Goal: Check status: Check status

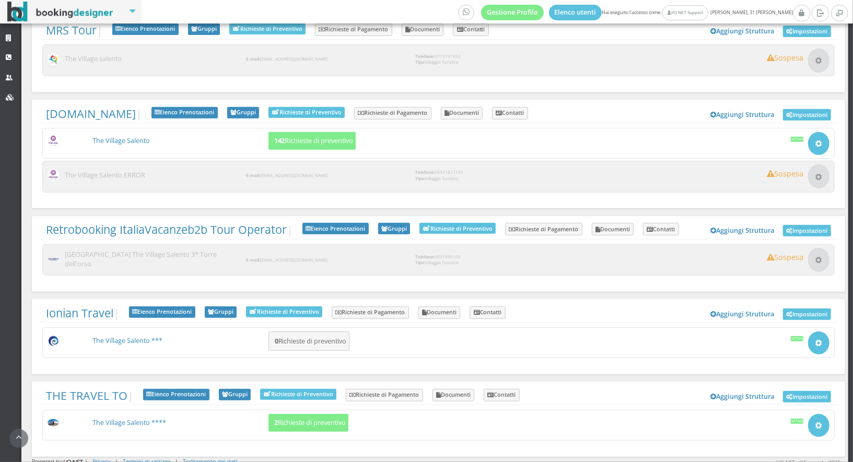
scroll to position [17, 0]
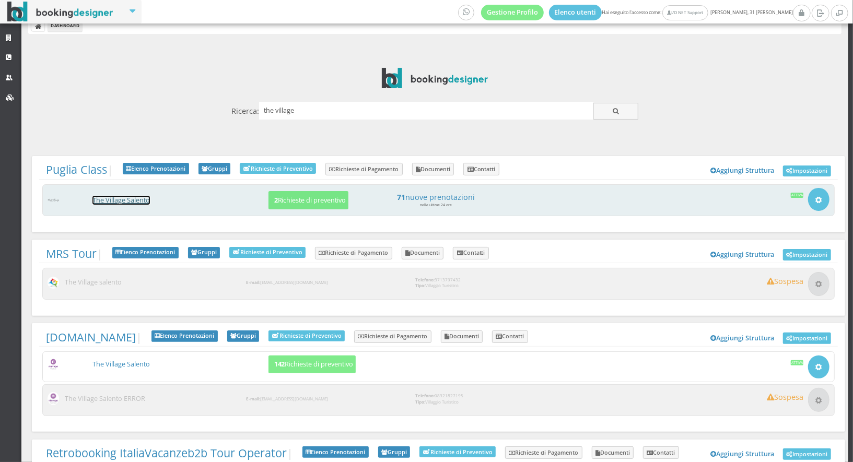
click at [132, 199] on link "The Village Salento" at bounding box center [120, 200] width 57 height 9
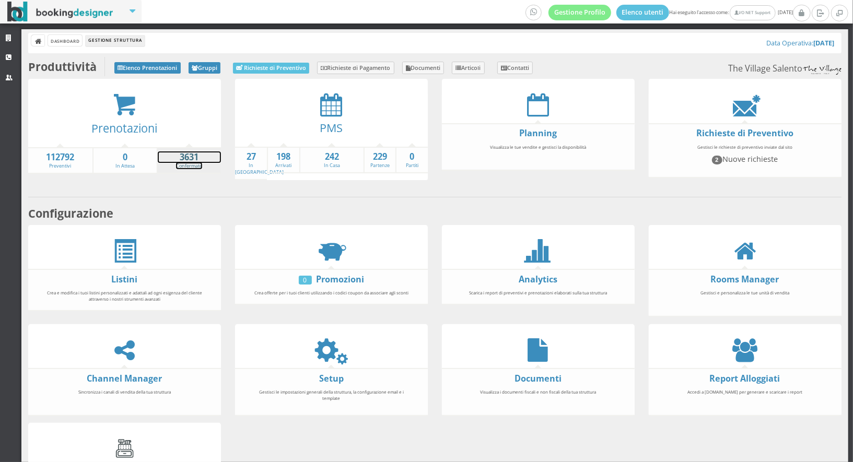
click at [195, 157] on strong "3631" at bounding box center [189, 157] width 63 height 12
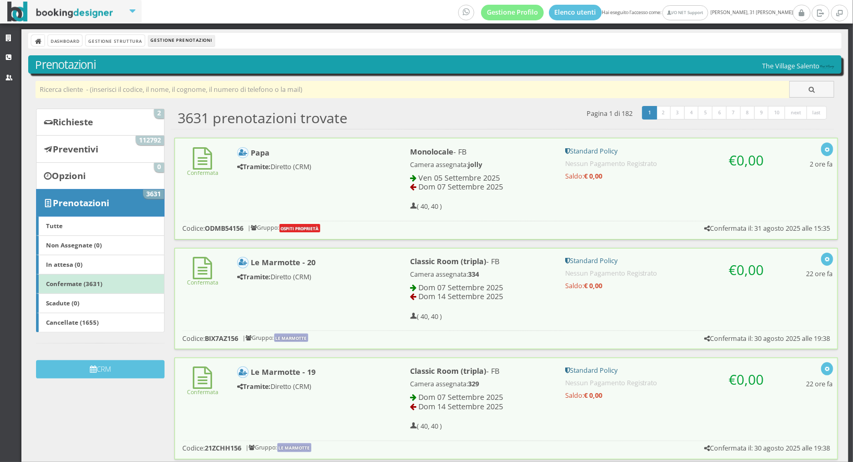
click at [168, 93] on input "text" at bounding box center [413, 89] width 754 height 17
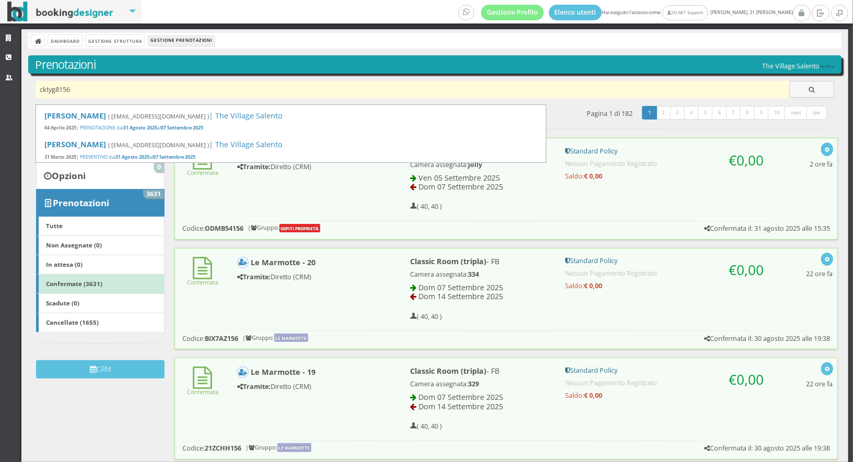
type input "cktyg8156"
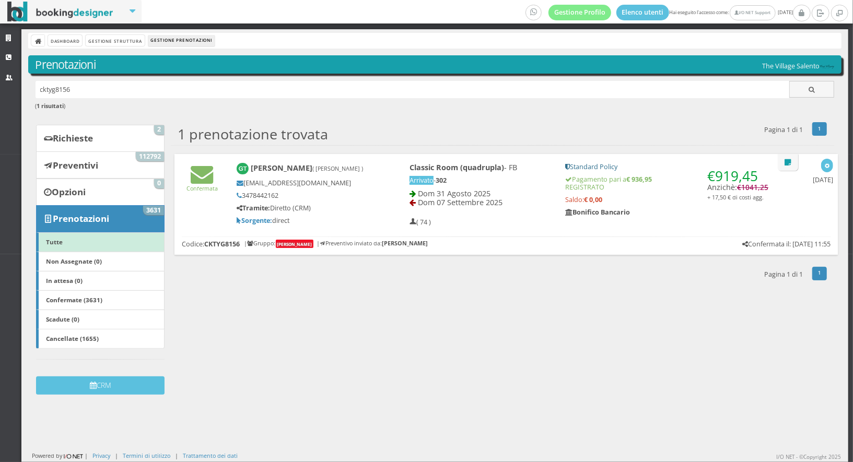
click at [367, 226] on div "Giuseppe Todaro ( Ravidà Rosaria Rita ) giuseppetodaro21@libero.it 3478442162 T…" at bounding box center [306, 194] width 152 height 72
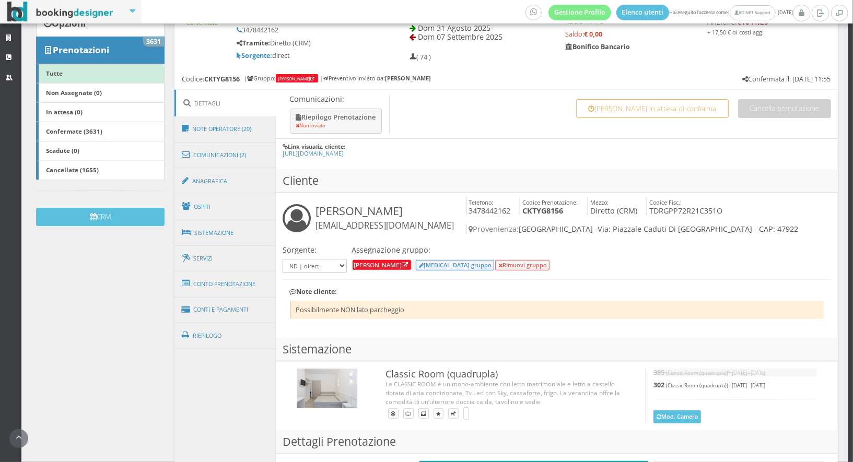
scroll to position [193, 0]
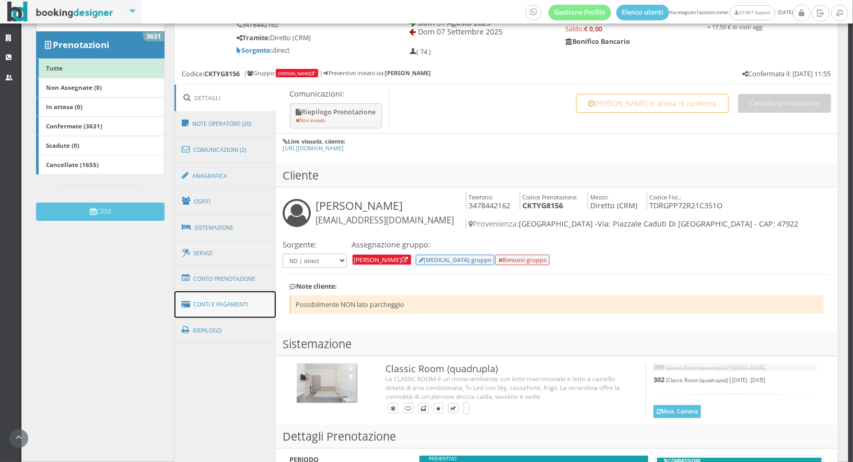
click at [254, 311] on link "Conti e Pagamenti" at bounding box center [224, 304] width 101 height 27
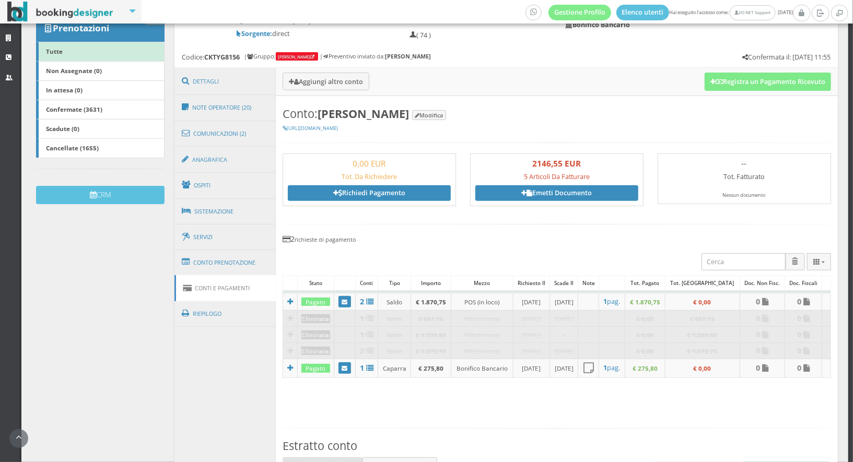
scroll to position [212, 0]
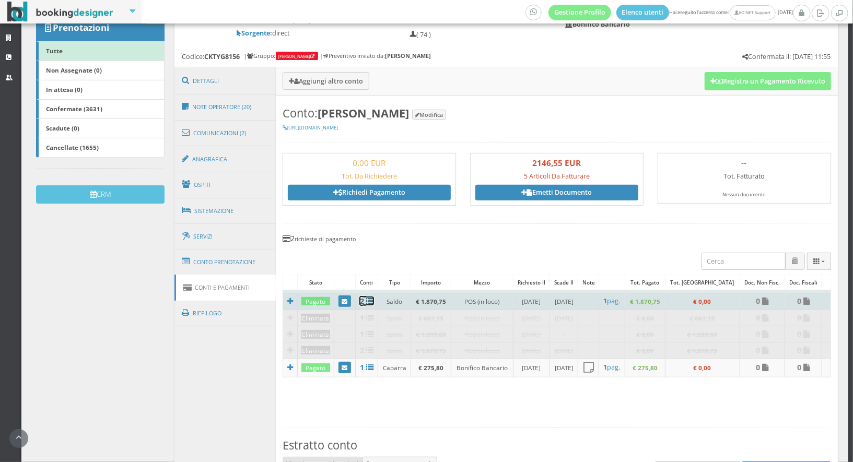
click at [363, 301] on b "2" at bounding box center [362, 301] width 4 height 10
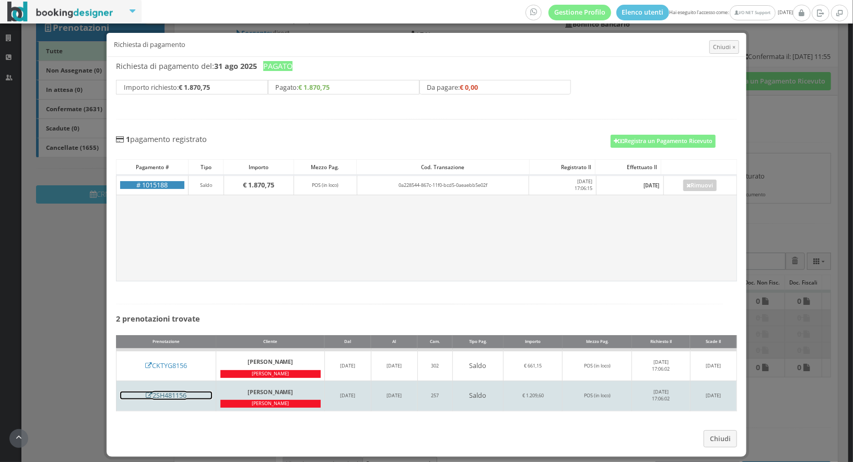
click at [171, 393] on h5 "2SH481156" at bounding box center [166, 396] width 92 height 8
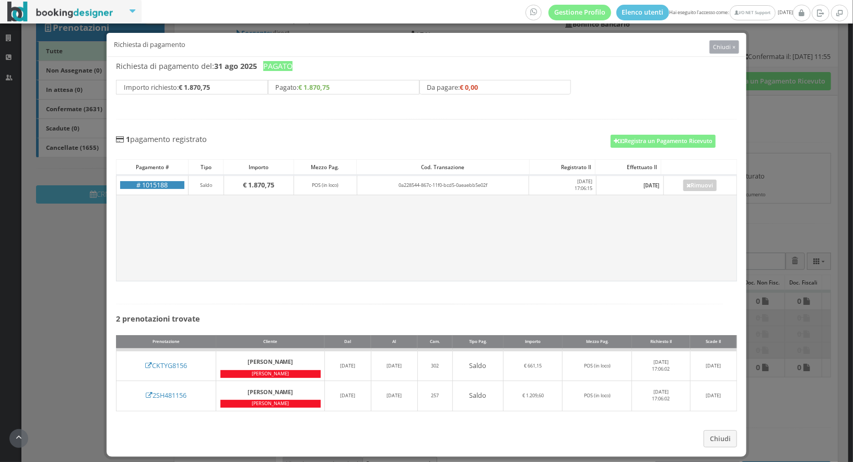
click at [728, 52] on button "Chiudi ×" at bounding box center [724, 47] width 30 height 14
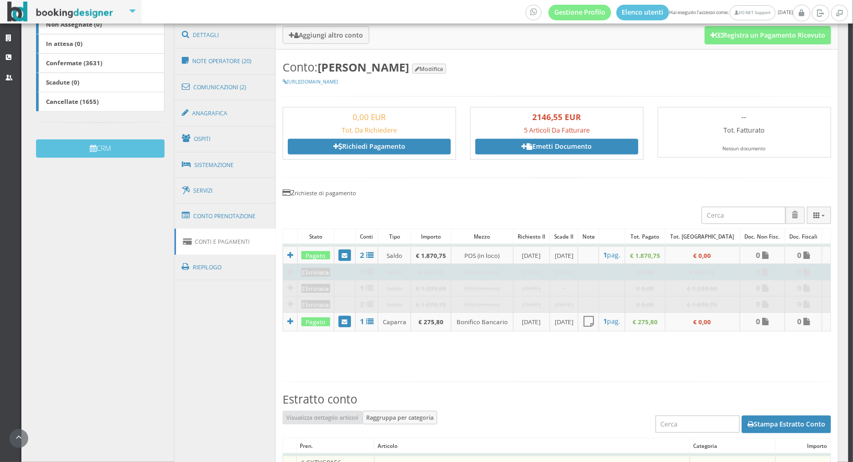
scroll to position [262, 0]
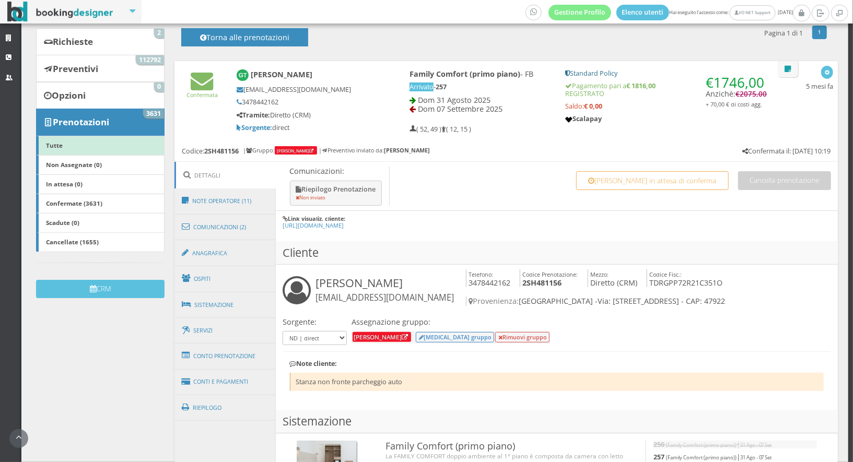
scroll to position [113, 0]
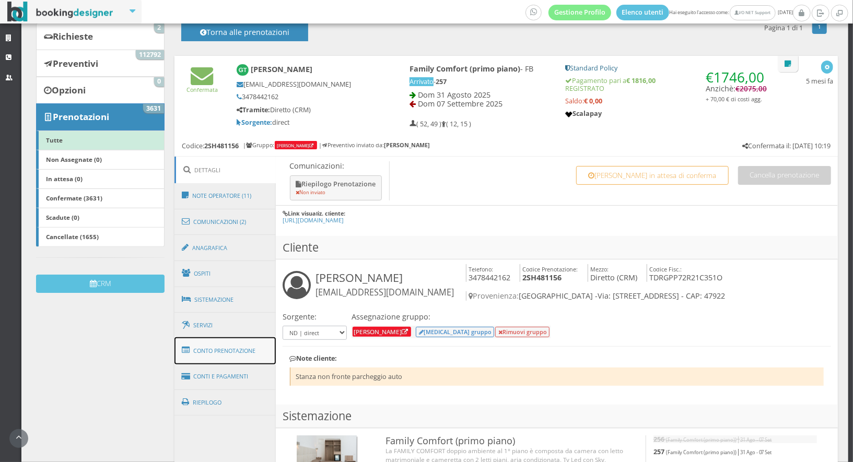
click at [240, 356] on link "Conto Prenotazione" at bounding box center [224, 350] width 101 height 27
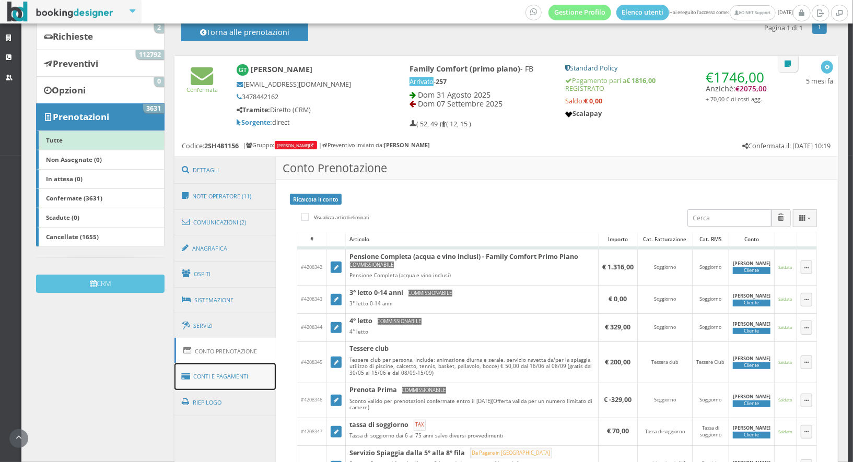
click at [234, 375] on link "Conti e Pagamenti" at bounding box center [224, 376] width 101 height 27
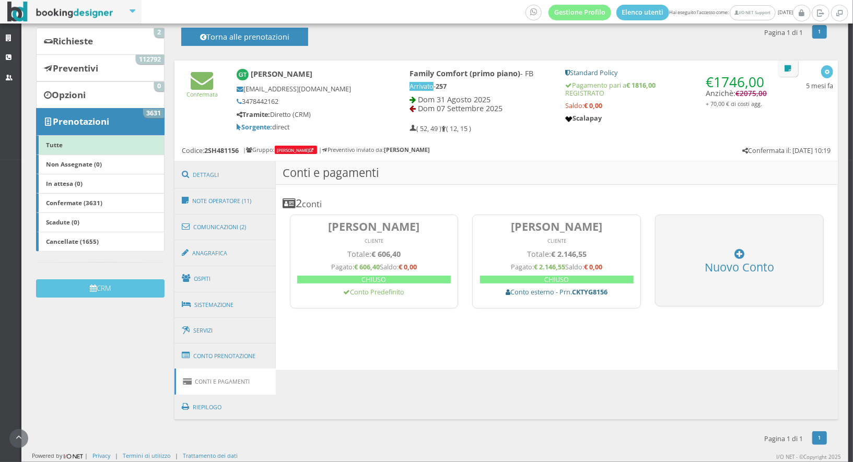
scroll to position [109, 0]
click at [385, 240] on div "CLIENTE" at bounding box center [373, 241] width 153 height 7
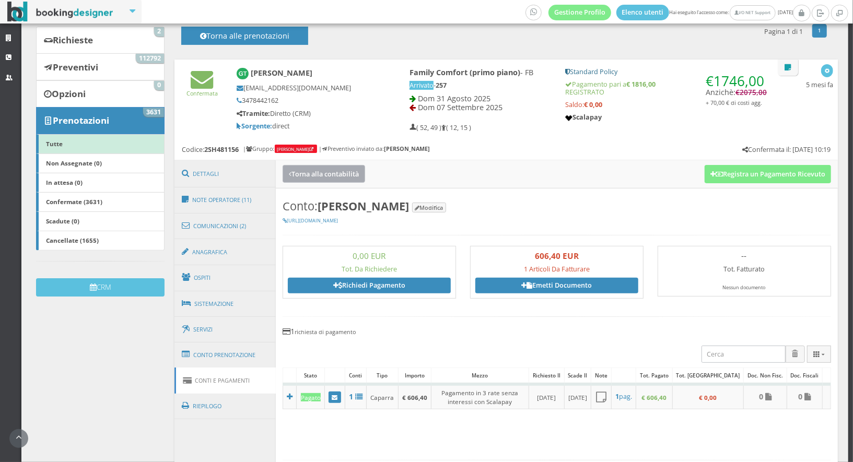
click at [342, 175] on button "Torna alla contabilità" at bounding box center [323, 173] width 82 height 17
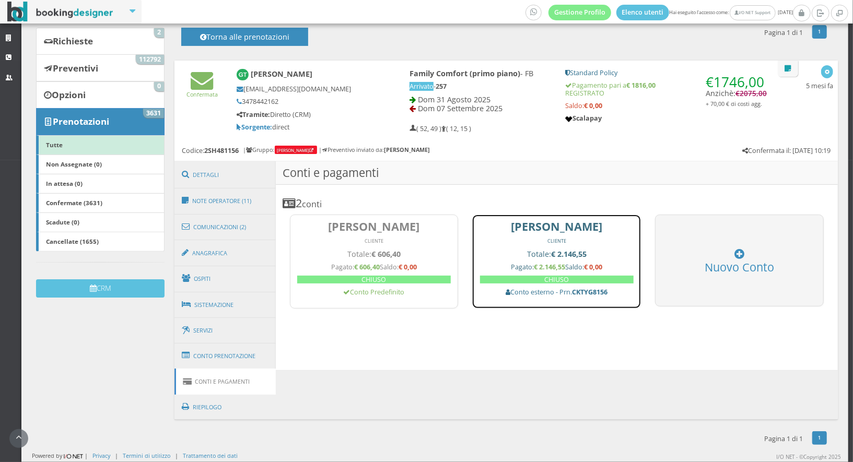
click at [544, 250] on h4 "Totale: € 2.146,55" at bounding box center [556, 254] width 153 height 9
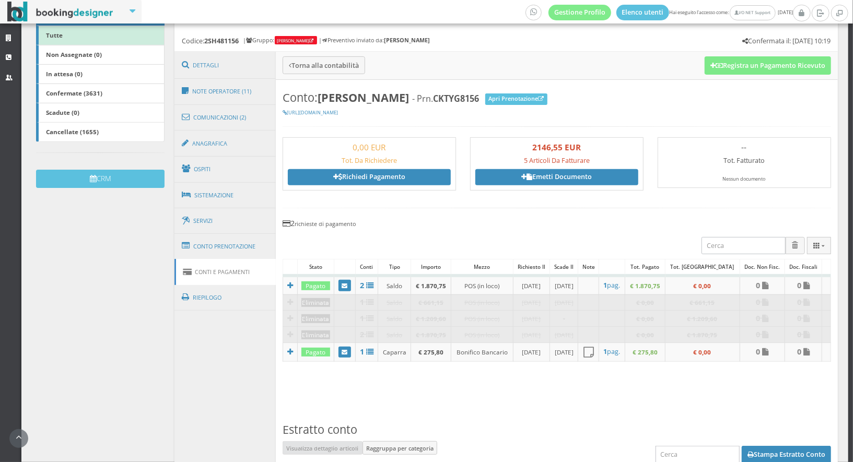
scroll to position [233, 0]
